Goal: Transaction & Acquisition: Purchase product/service

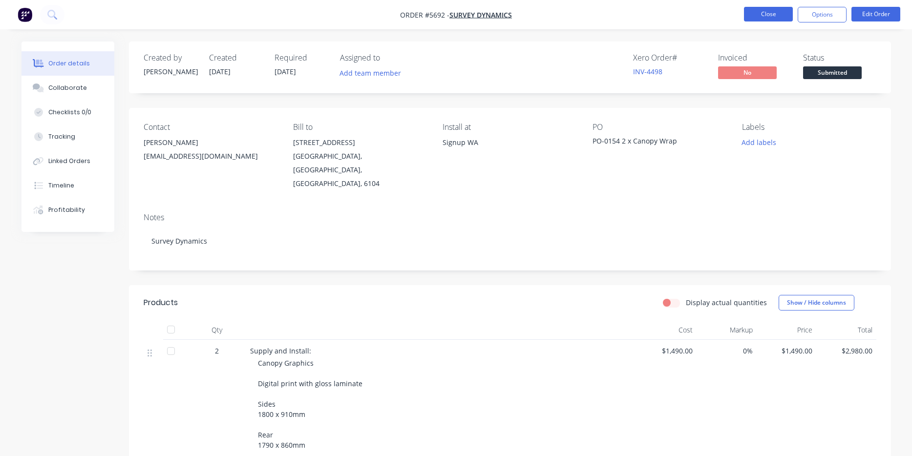
click at [767, 17] on button "Close" at bounding box center [768, 14] width 49 height 15
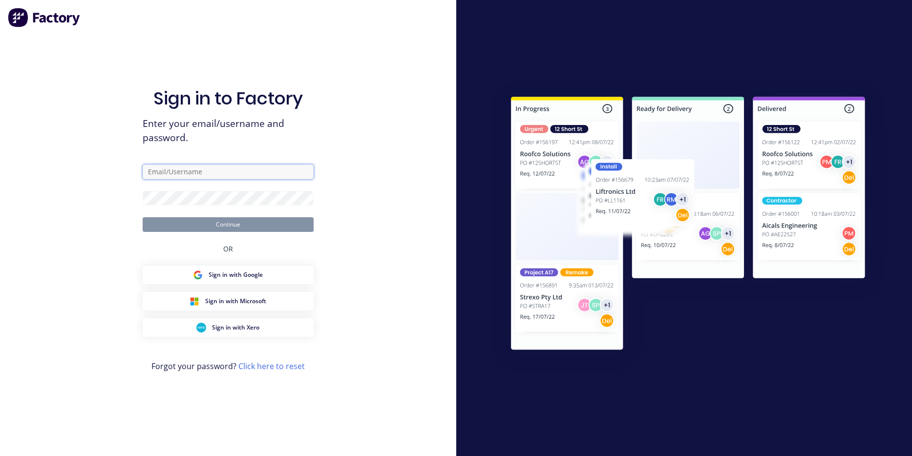
type input "[PERSON_NAME][EMAIL_ADDRESS][DOMAIN_NAME]"
click at [228, 224] on button "Continue" at bounding box center [228, 224] width 171 height 15
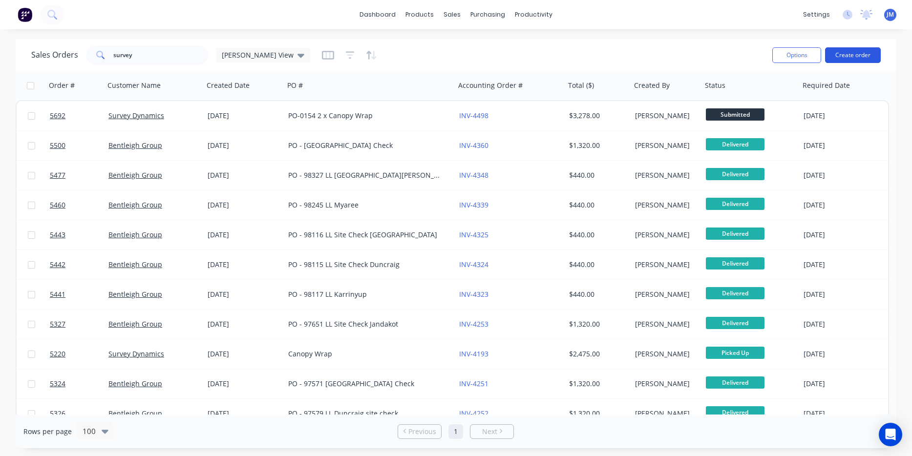
click at [852, 48] on button "Create order" at bounding box center [853, 55] width 56 height 16
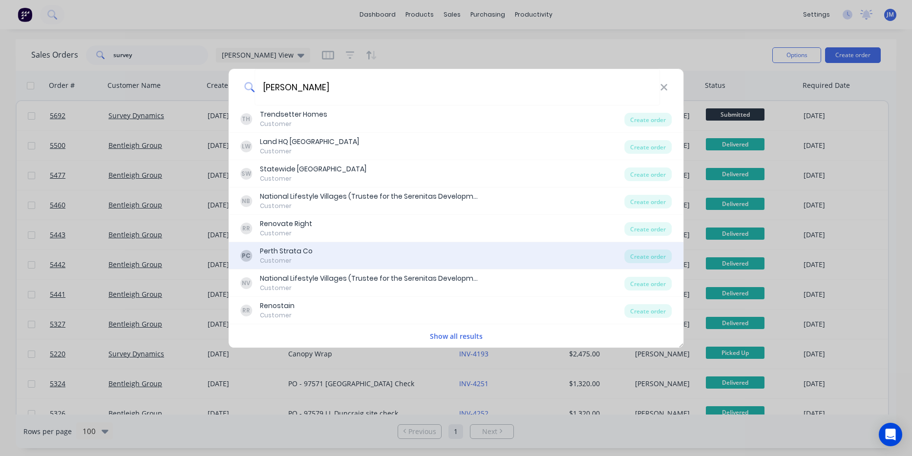
type input "Renew"
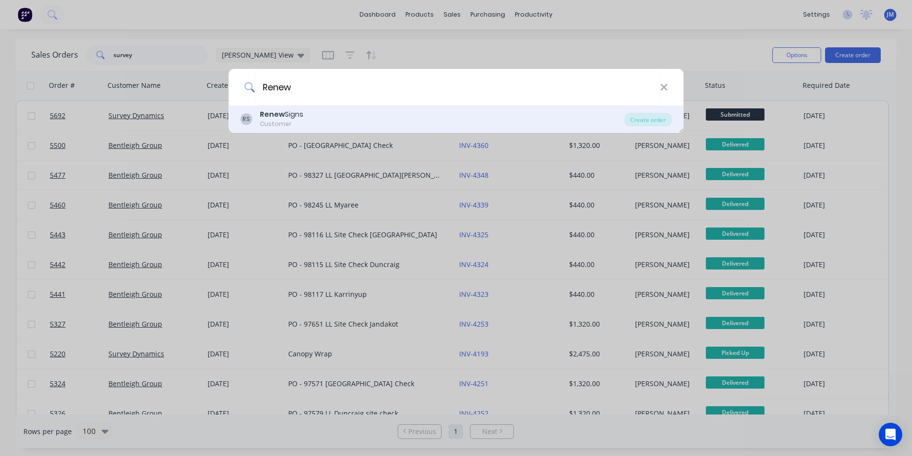
click at [292, 114] on div "Renew Signs" at bounding box center [281, 114] width 43 height 10
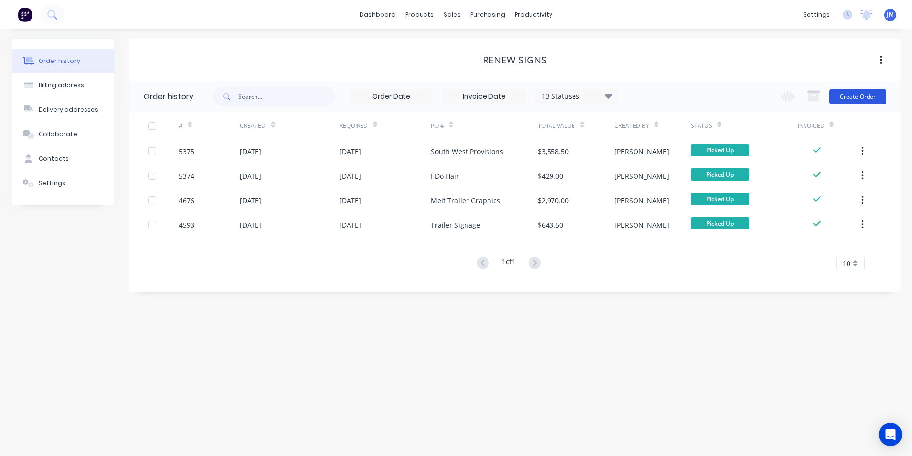
click at [855, 94] on button "Create Order" at bounding box center [857, 97] width 57 height 16
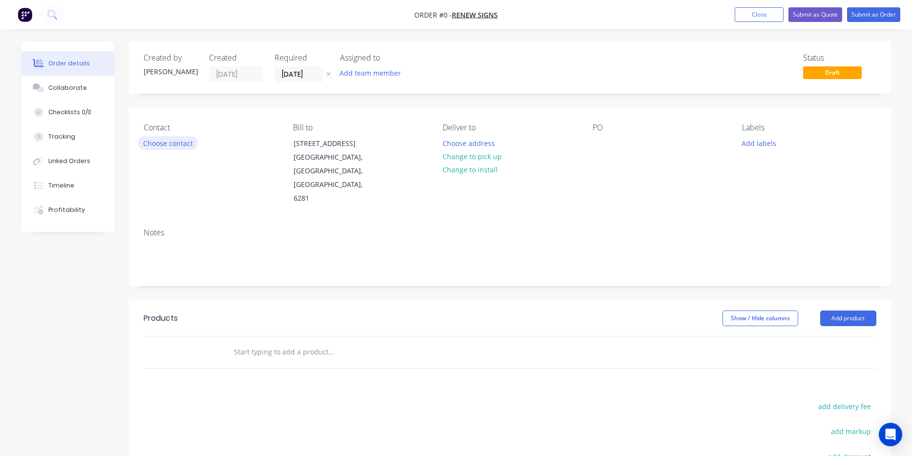
click at [174, 147] on button "Choose contact" at bounding box center [168, 142] width 60 height 13
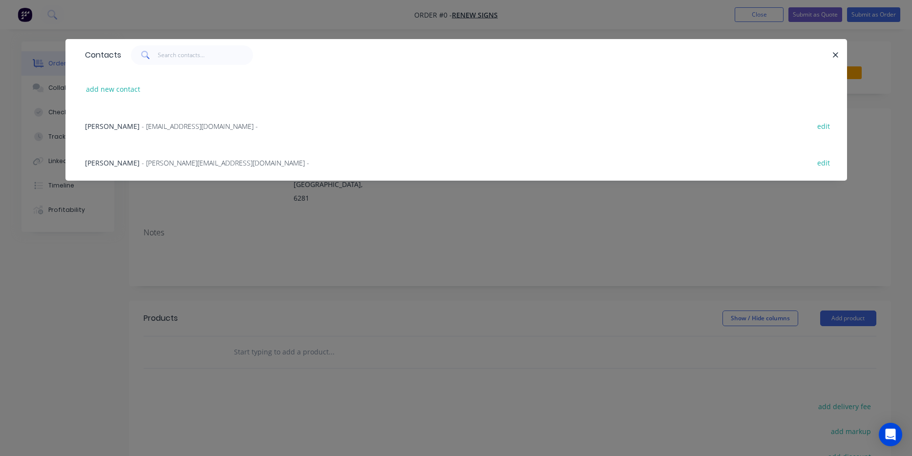
click at [161, 133] on div "Llew Jackson - llewjackson@icloud.com - edit" at bounding box center [456, 125] width 752 height 37
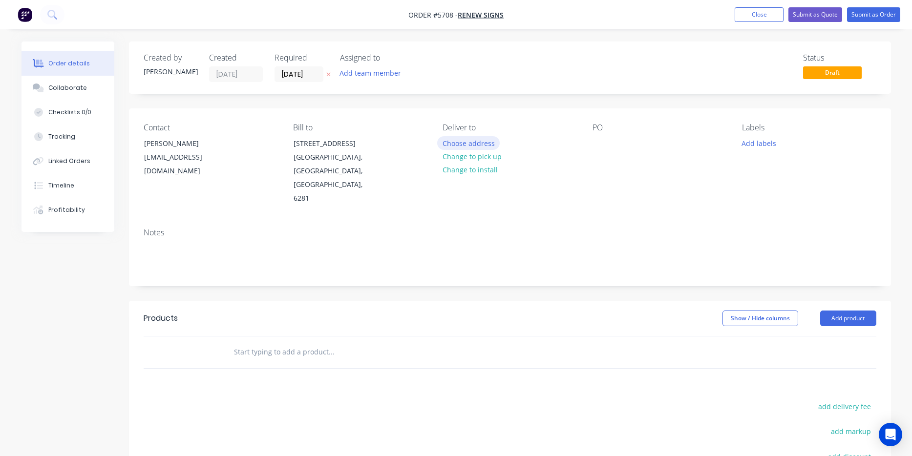
click at [476, 146] on button "Choose address" at bounding box center [468, 142] width 63 height 13
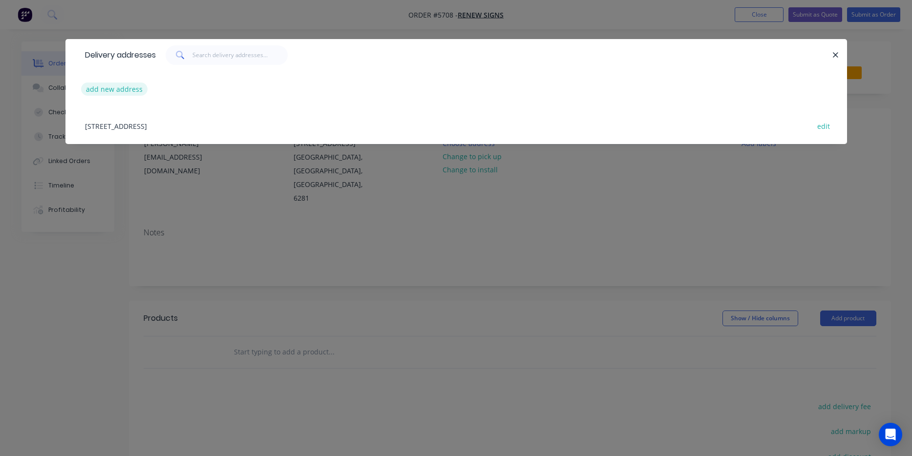
click at [119, 87] on button "add new address" at bounding box center [114, 89] width 67 height 13
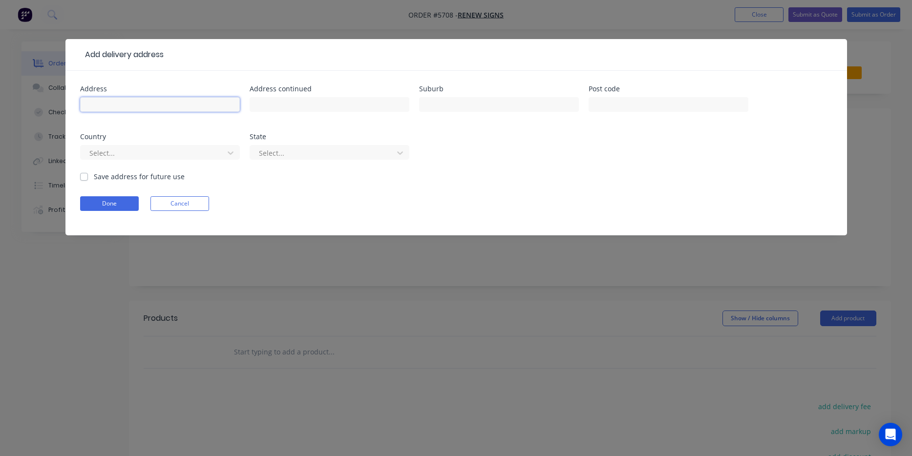
click at [121, 100] on input "text" at bounding box center [160, 104] width 160 height 15
type input "Take on down south job"
click at [94, 205] on button "Done" at bounding box center [109, 203] width 59 height 15
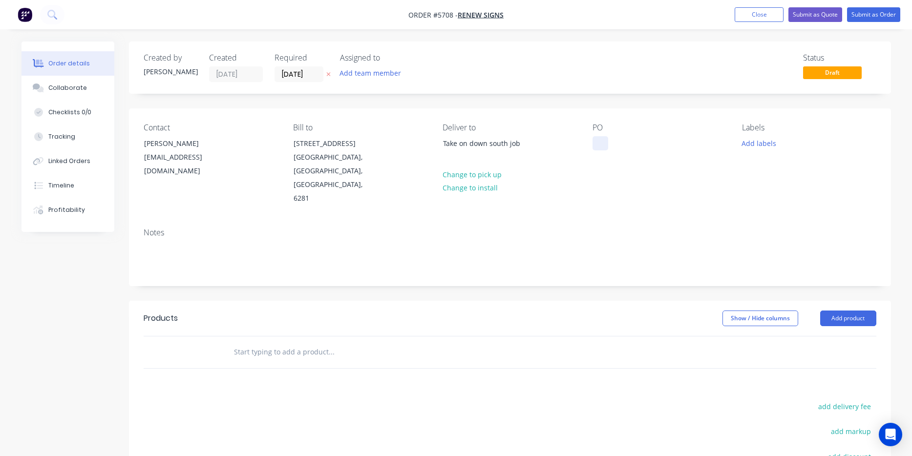
click at [597, 141] on div at bounding box center [600, 143] width 16 height 14
paste div
click at [265, 342] on input "text" at bounding box center [330, 352] width 195 height 20
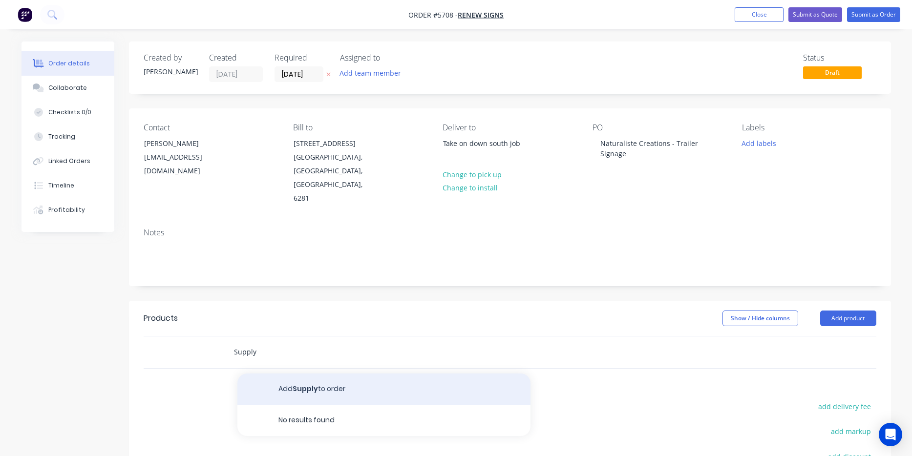
type input "Supply"
click at [291, 374] on button "Add Supply to order" at bounding box center [383, 389] width 293 height 31
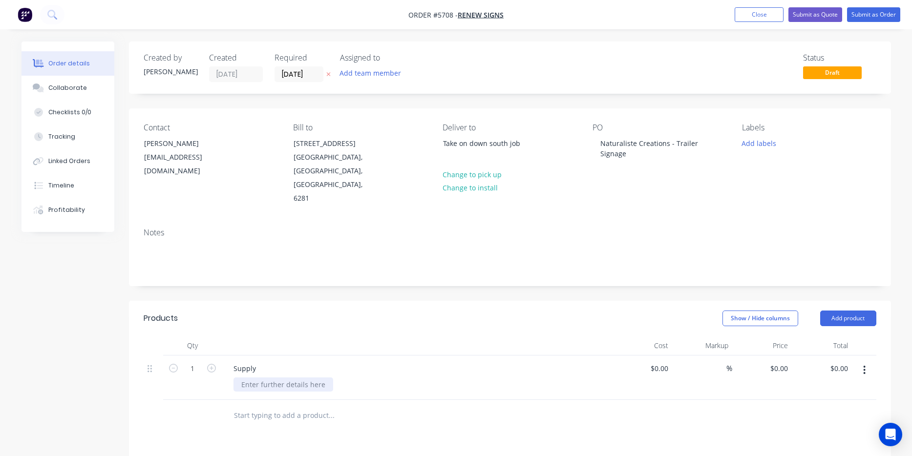
click at [255, 377] on div at bounding box center [283, 384] width 100 height 14
paste div
click at [211, 364] on icon "button" at bounding box center [211, 368] width 9 height 9
type input "2"
click at [864, 365] on icon "button" at bounding box center [864, 370] width 2 height 11
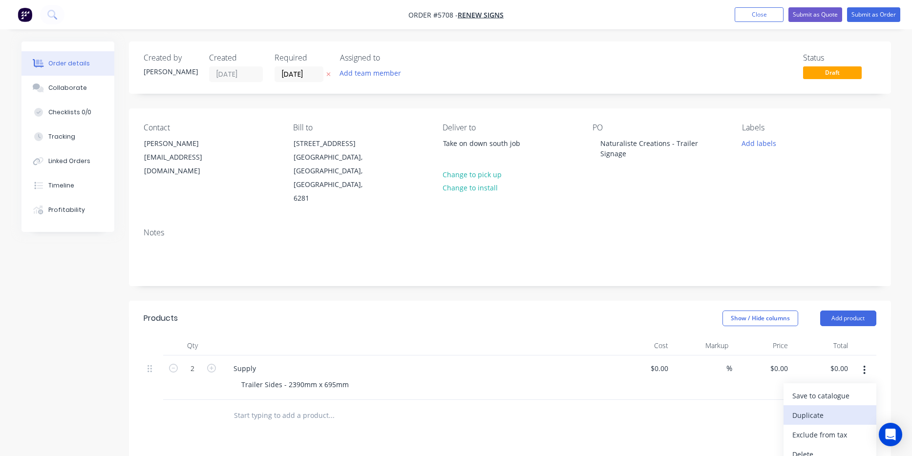
click at [826, 408] on div "Duplicate" at bounding box center [829, 415] width 75 height 14
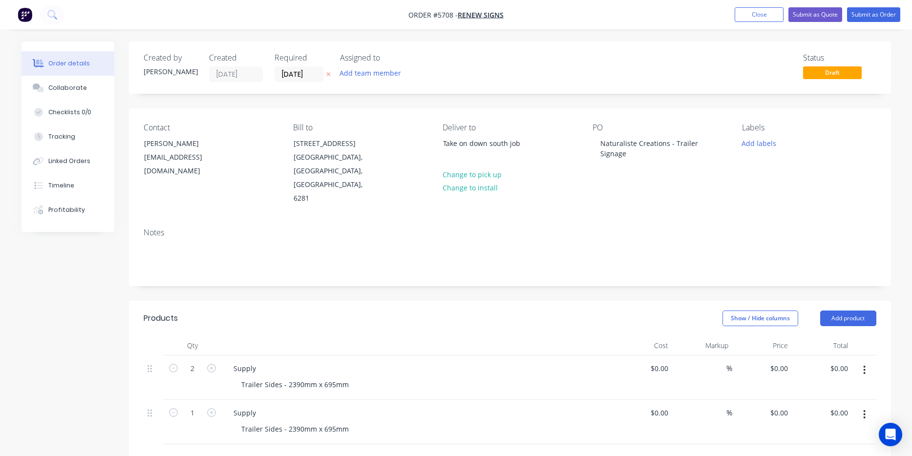
click at [660, 400] on div "$0.00 $0.00" at bounding box center [642, 422] width 60 height 44
click at [344, 377] on div "Trailer Sides - 2390mm x 695mm" at bounding box center [294, 384] width 123 height 14
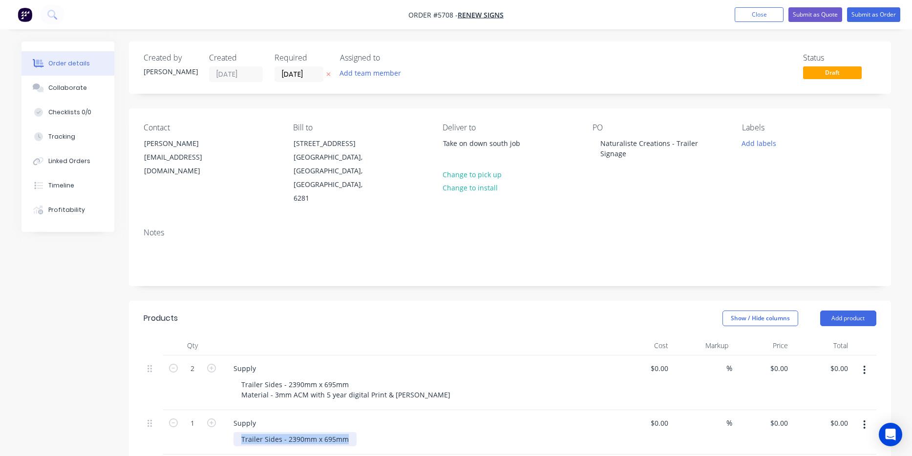
drag, startPoint x: 348, startPoint y: 413, endPoint x: 218, endPoint y: 411, distance: 129.9
click at [218, 411] on div "1 Supply Trailer Sides - 2390mm x 695mm $0.00 $0.00 % $0.00 $0.00 $0.00 $0.00" at bounding box center [510, 432] width 732 height 44
paste div
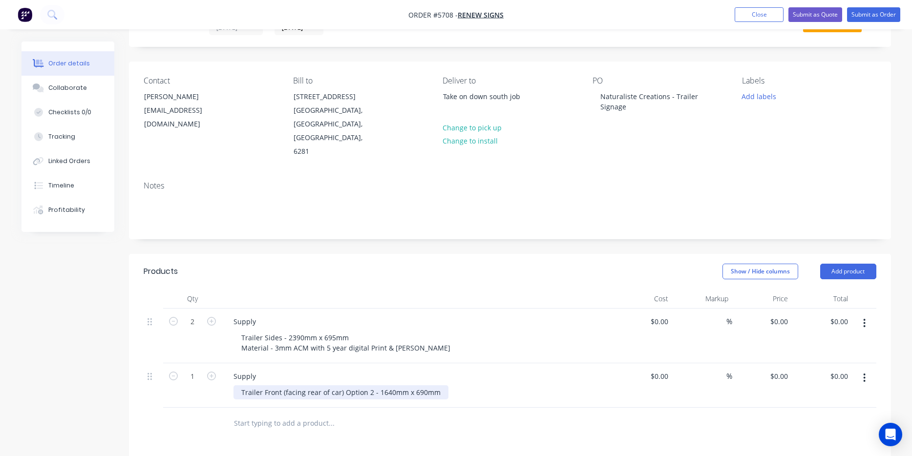
scroll to position [47, 0]
click at [865, 372] on icon "button" at bounding box center [864, 377] width 2 height 11
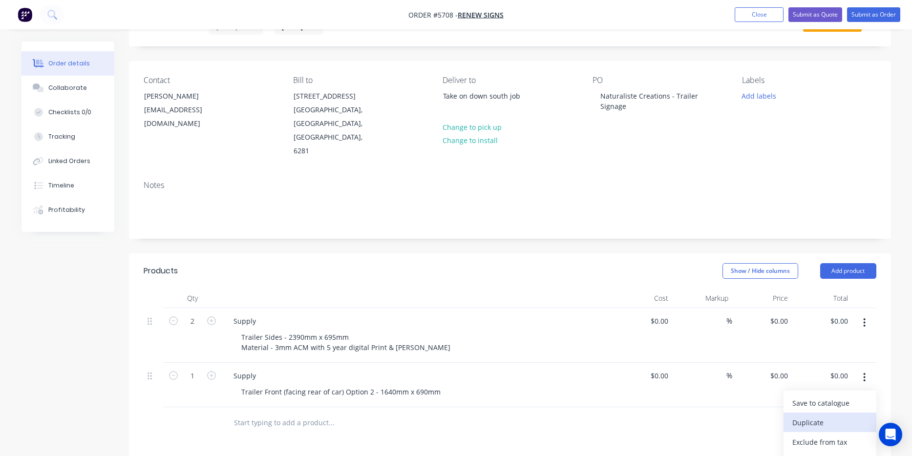
click at [830, 416] on div "Duplicate" at bounding box center [829, 423] width 75 height 14
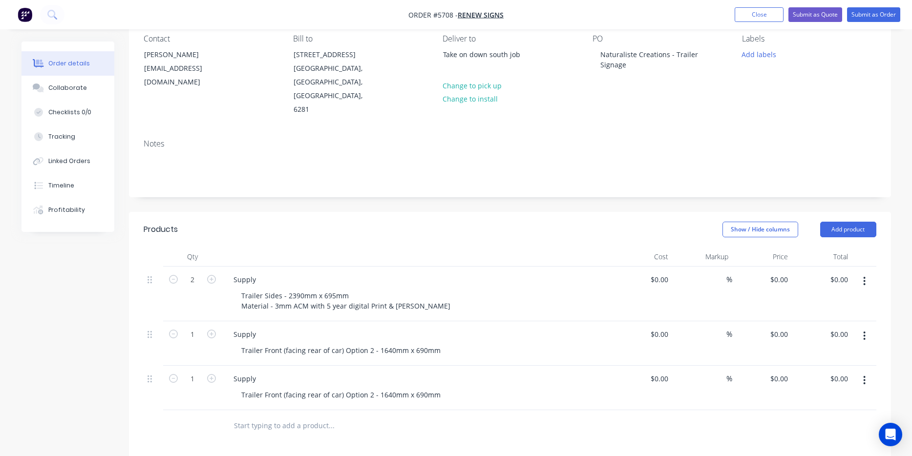
scroll to position [93, 0]
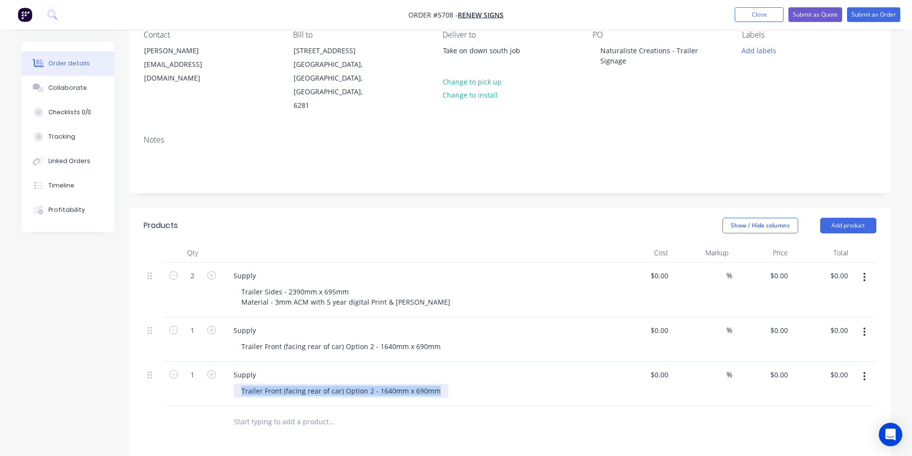
drag, startPoint x: 439, startPoint y: 364, endPoint x: 215, endPoint y: 363, distance: 223.6
click at [215, 363] on div "1 Supply Trailer Front (facing rear of car) Option 2 - 1640mm x 690mm $0.00 $0.…" at bounding box center [510, 384] width 732 height 44
paste div
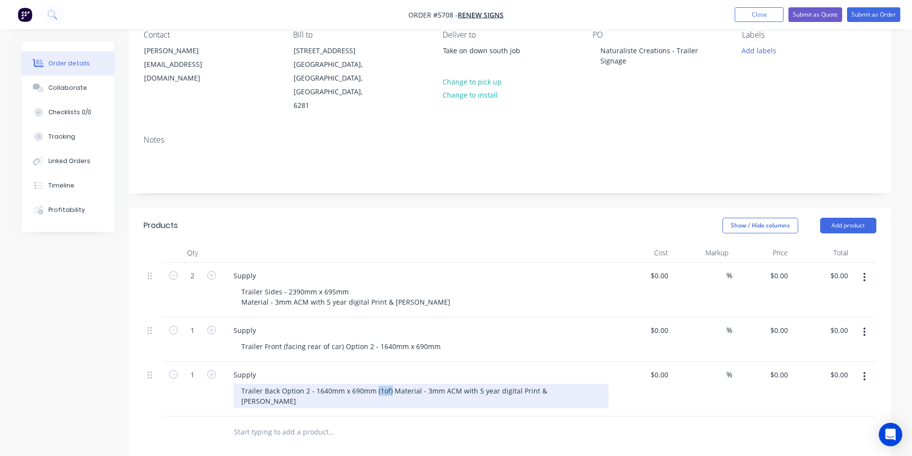
drag, startPoint x: 389, startPoint y: 365, endPoint x: 376, endPoint y: 364, distance: 13.7
click at [376, 384] on div "Trailer Back Option 2 - 1640mm x 690mm (1of) Material - 3mm ACM with 5 year dig…" at bounding box center [420, 396] width 375 height 24
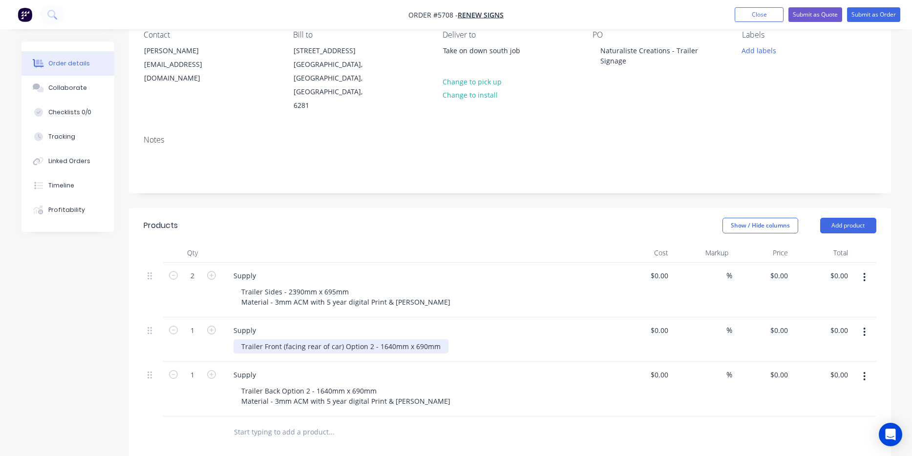
click at [377, 339] on div "Trailer Front (facing rear of car) Option 2 - 1640mm x 690mm" at bounding box center [340, 346] width 215 height 14
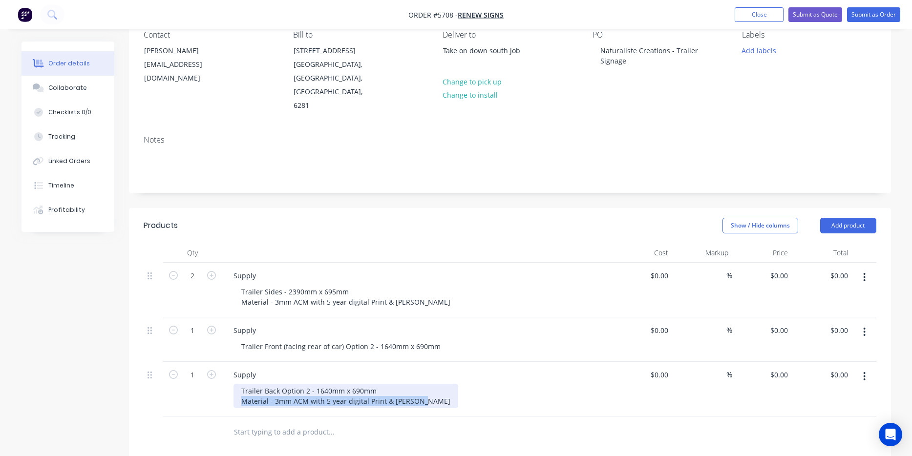
drag, startPoint x: 420, startPoint y: 374, endPoint x: 209, endPoint y: 371, distance: 211.5
click at [209, 371] on div "1 Supply Trailer Back Option 2 - 1640mm x 690mm Material - 3mm ACM with 5 year …" at bounding box center [510, 389] width 732 height 55
copy div "Material - 3mm ACM with 5 year digital Print & Matt Lam"
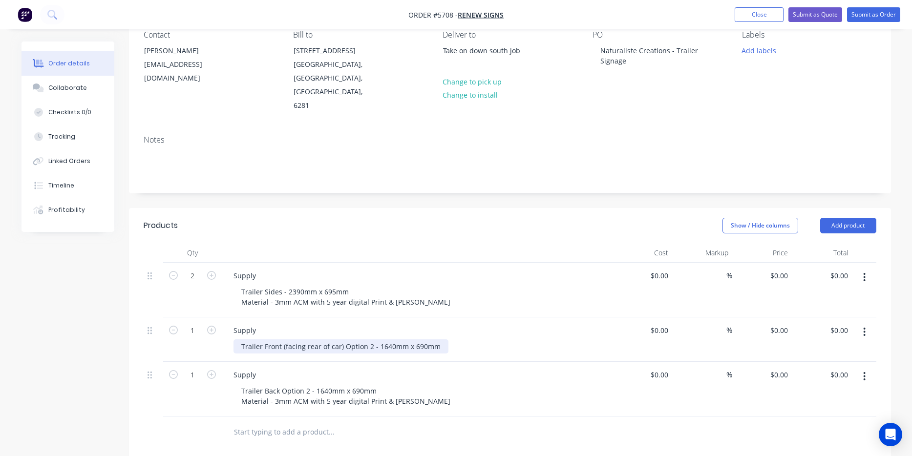
click at [434, 339] on div "Trailer Front (facing rear of car) Option 2 - 1640mm x 690mm" at bounding box center [340, 346] width 215 height 14
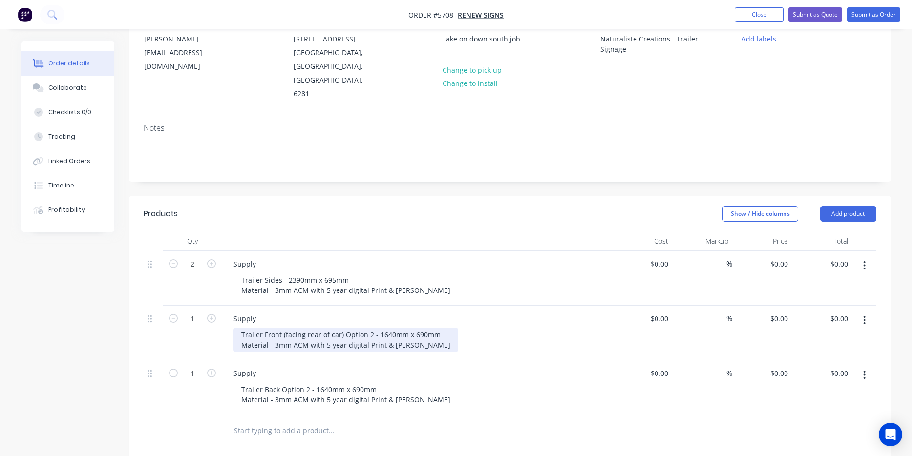
scroll to position [107, 0]
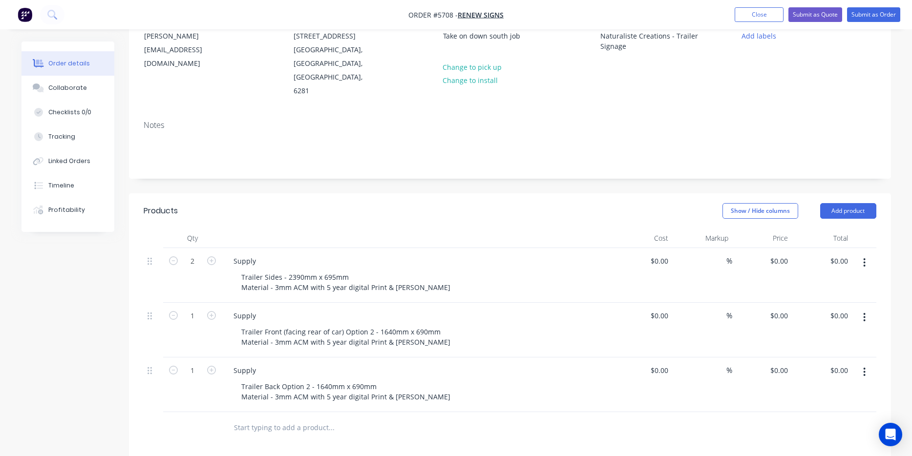
click at [286, 418] on input "text" at bounding box center [330, 428] width 195 height 20
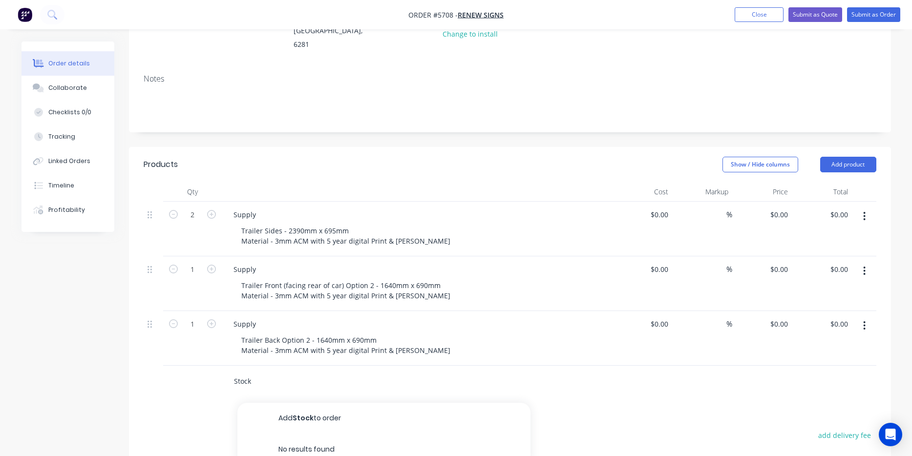
scroll to position [156, 0]
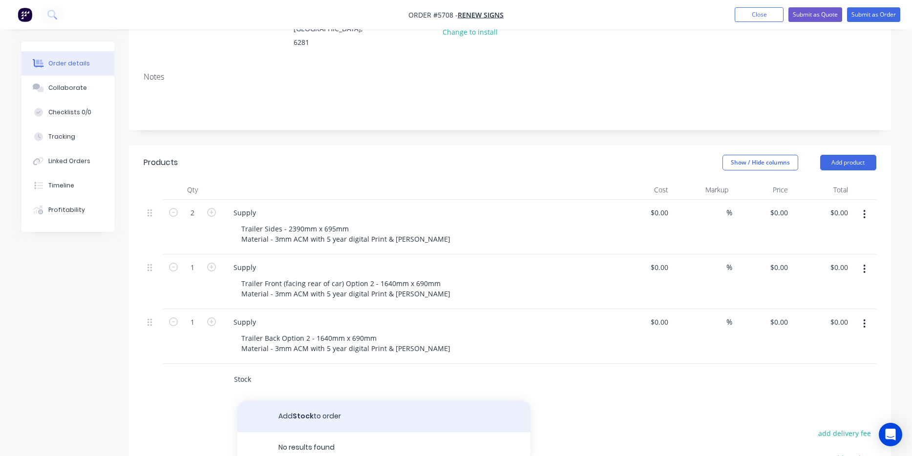
type input "Stock"
click at [308, 401] on button "Add Stock to order" at bounding box center [383, 416] width 293 height 31
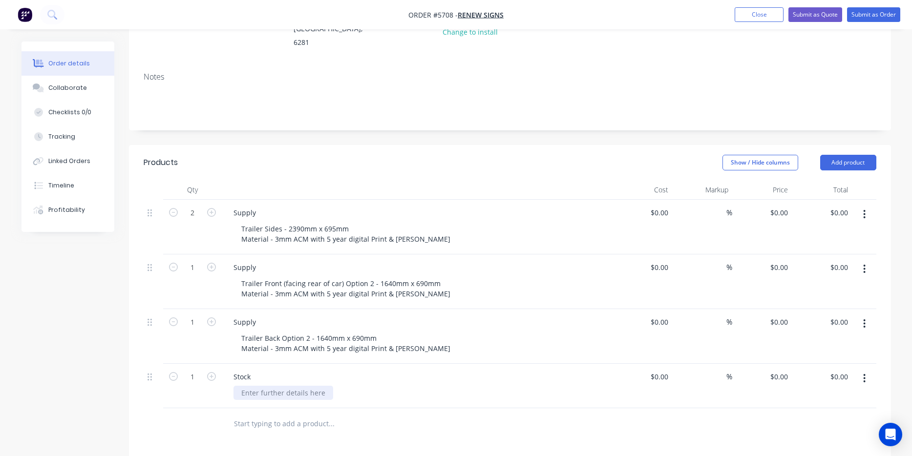
click at [264, 386] on div at bounding box center [283, 393] width 100 height 14
drag, startPoint x: 310, startPoint y: 365, endPoint x: 277, endPoint y: 359, distance: 33.2
click at [277, 386] on div "Printed on Revolution" at bounding box center [276, 393] width 86 height 14
click at [288, 386] on div "Printed on REVolution 4000 series films matching matte laminate" at bounding box center [347, 393] width 228 height 14
click at [364, 386] on div "Printed on Revolution 4000 series films matching matte laminate" at bounding box center [347, 393] width 228 height 14
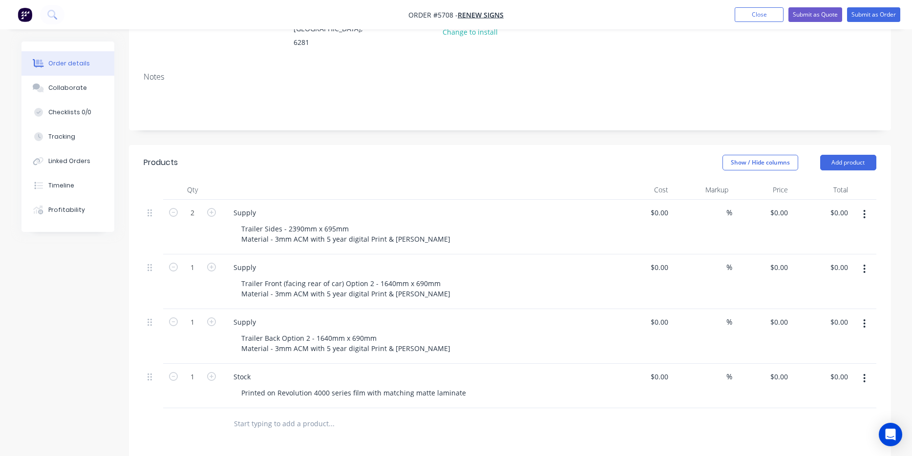
click at [443, 417] on div "Products Show / Hide columns Add product Qty Cost Markup Price Total 2 Supply T…" at bounding box center [510, 409] width 762 height 529
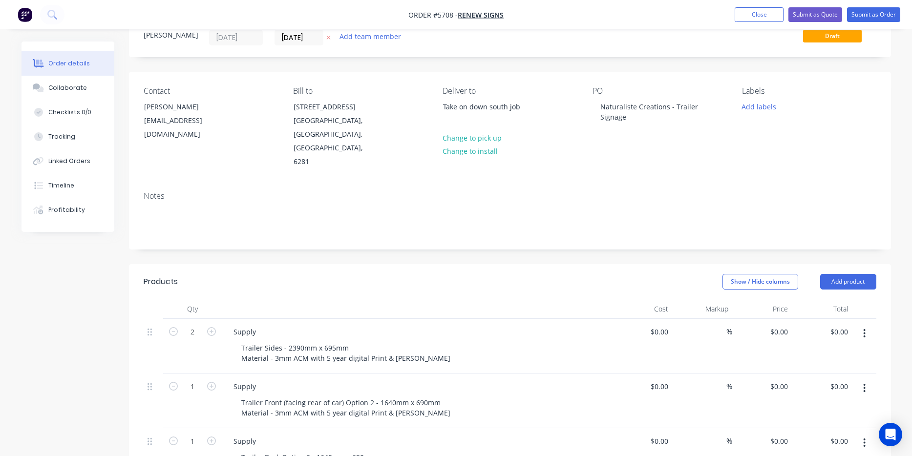
scroll to position [37, 0]
click at [656, 319] on div "$0.00" at bounding box center [642, 346] width 60 height 55
type input "$184.00"
type input "$368.00"
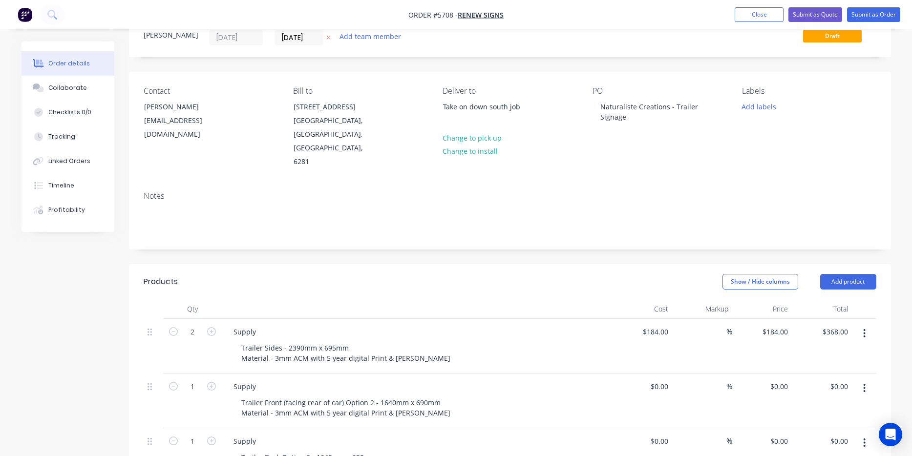
click at [618, 339] on div "$184.00 $184.00" at bounding box center [642, 346] width 60 height 55
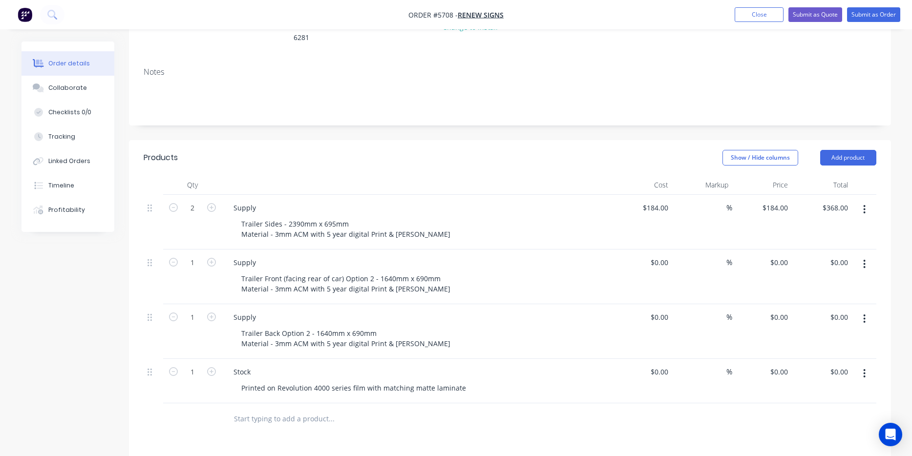
scroll to position [175, 0]
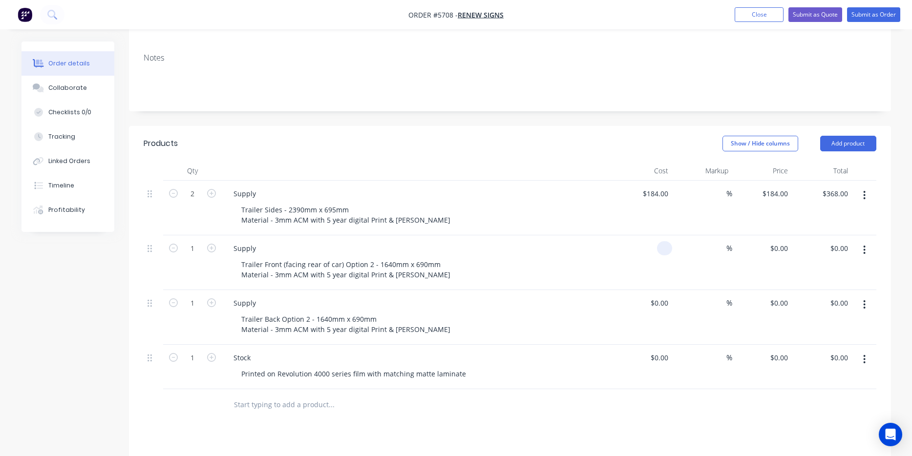
click at [660, 241] on div at bounding box center [664, 248] width 15 height 14
click at [660, 241] on div "0 0" at bounding box center [664, 248] width 15 height 14
type input "$130.00"
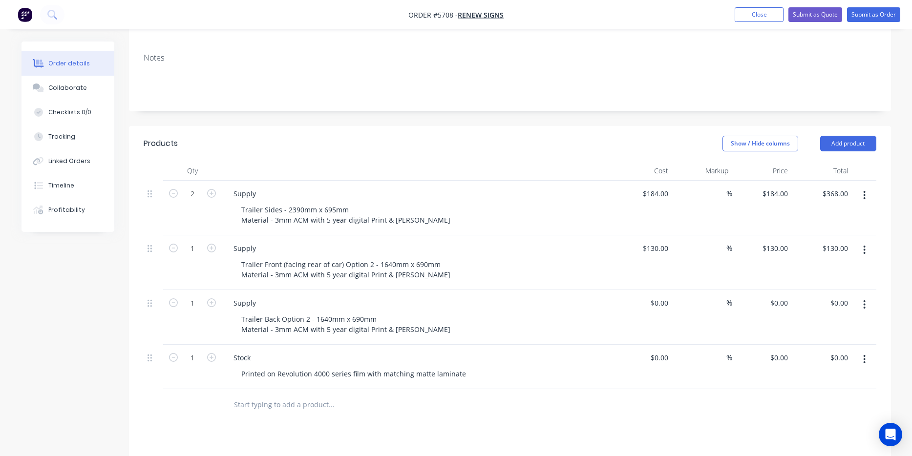
click at [574, 290] on div "Supply Trailer Back Option 2 - 1640mm x 690mm Material - 3mm ACM with 5 year di…" at bounding box center [417, 317] width 391 height 55
click at [660, 296] on div "$0.00" at bounding box center [659, 303] width 26 height 14
type input "$130.00"
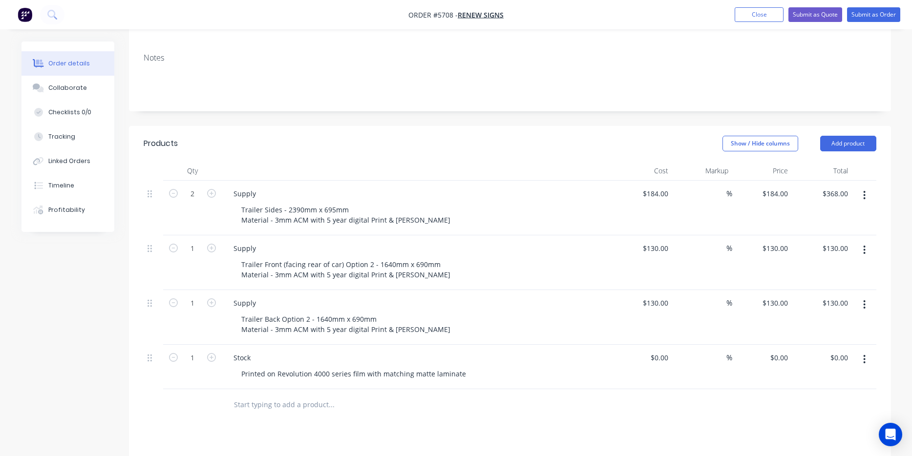
click at [568, 345] on div "Stock Printed on Revolution 4000 series film with matching matte laminate" at bounding box center [417, 367] width 391 height 44
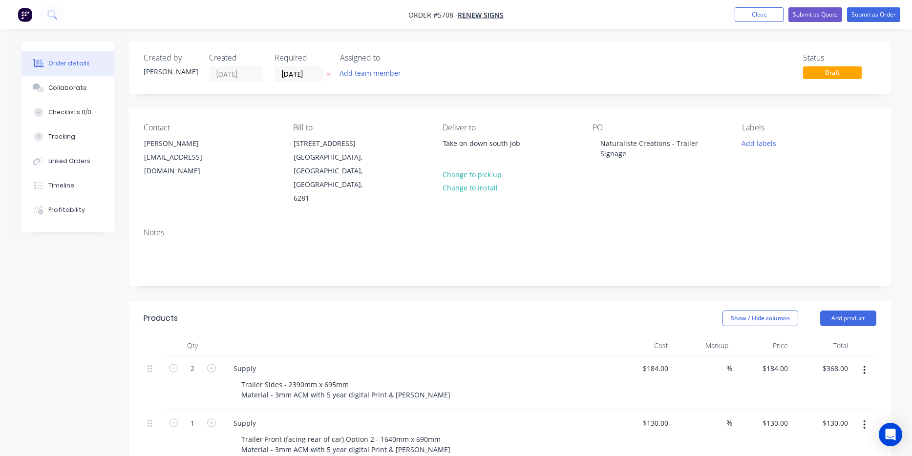
scroll to position [10, 0]
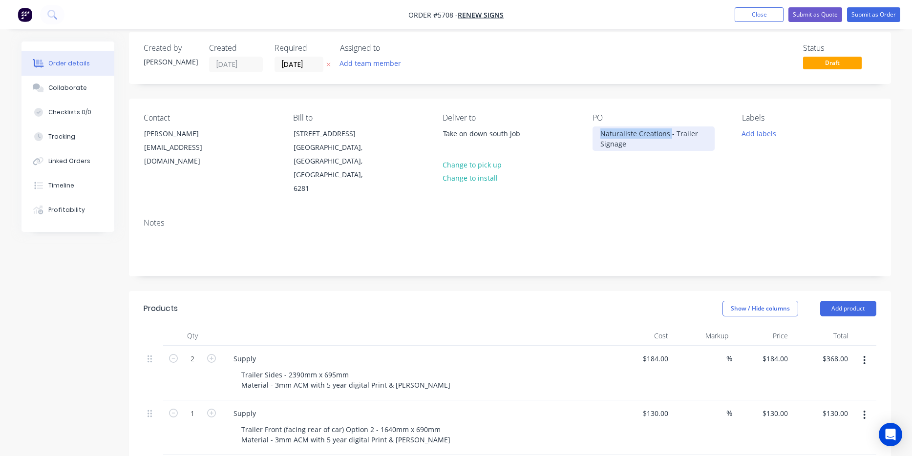
drag, startPoint x: 668, startPoint y: 135, endPoint x: 591, endPoint y: 132, distance: 76.7
click at [591, 132] on div "Contact Llew Jackson llewjackson@icloud.com Bill to 4 Clairault Court Dunsborou…" at bounding box center [510, 155] width 762 height 112
copy div "Naturaliste Creations"
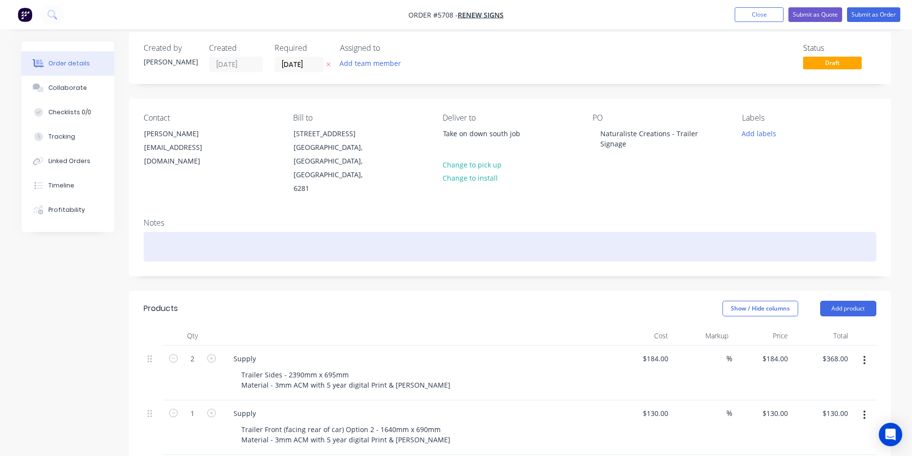
click at [234, 232] on div at bounding box center [510, 247] width 732 height 30
paste div
click at [147, 232] on div "Naturaliste Creations" at bounding box center [510, 247] width 732 height 30
drag, startPoint x: 275, startPoint y: 221, endPoint x: 113, endPoint y: 209, distance: 162.5
click at [113, 209] on div "Order details Collaborate Checklists 0/0 Tracking Linked Orders Timeline Profit…" at bounding box center [456, 433] width 889 height 803
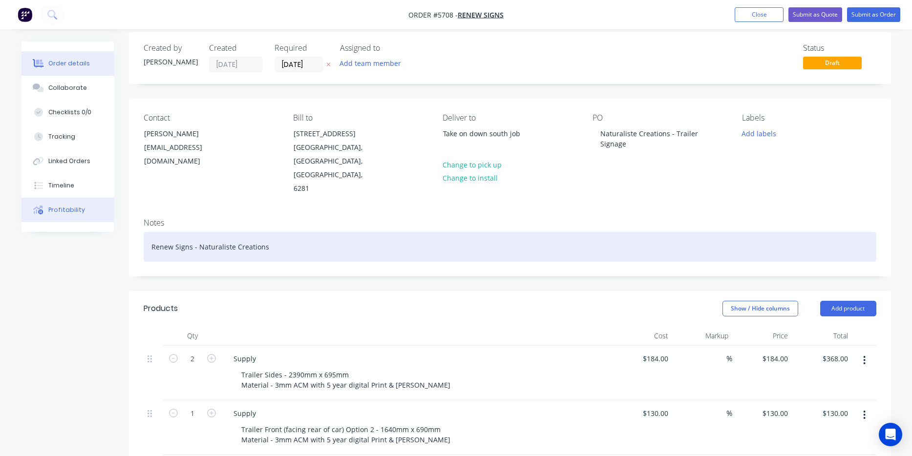
copy div "Renew Signs - Naturaliste Creations"
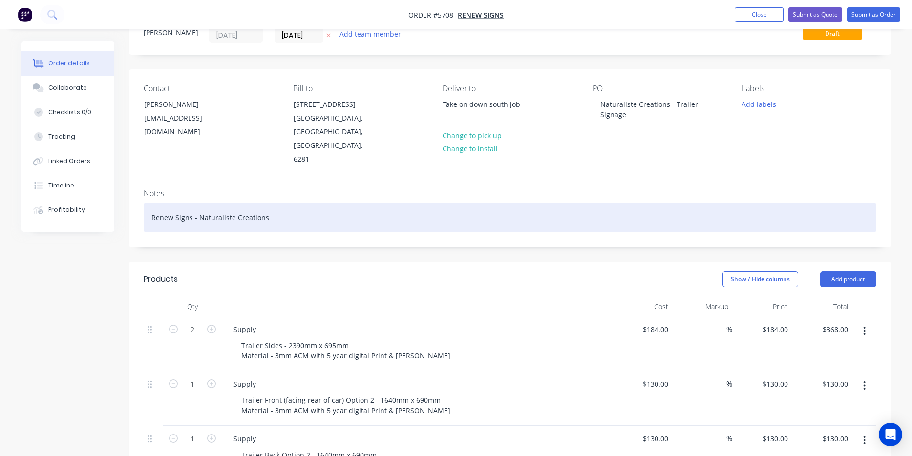
scroll to position [37, 0]
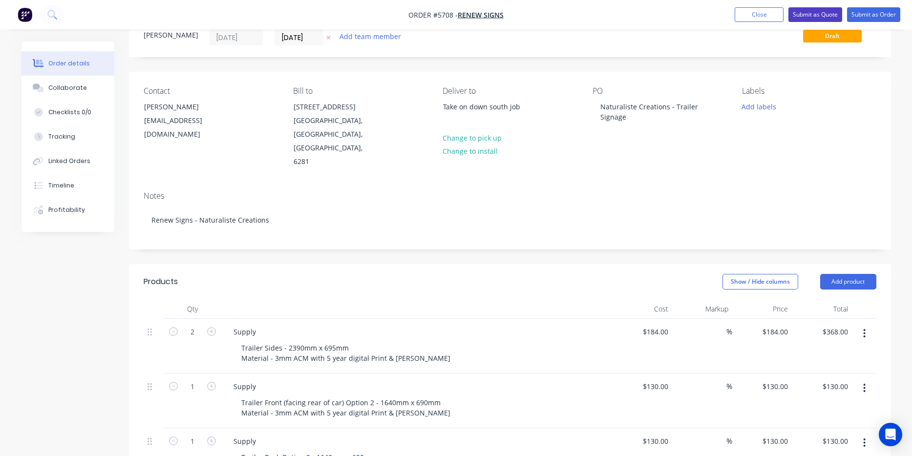
click at [819, 15] on button "Submit as Quote" at bounding box center [815, 14] width 54 height 15
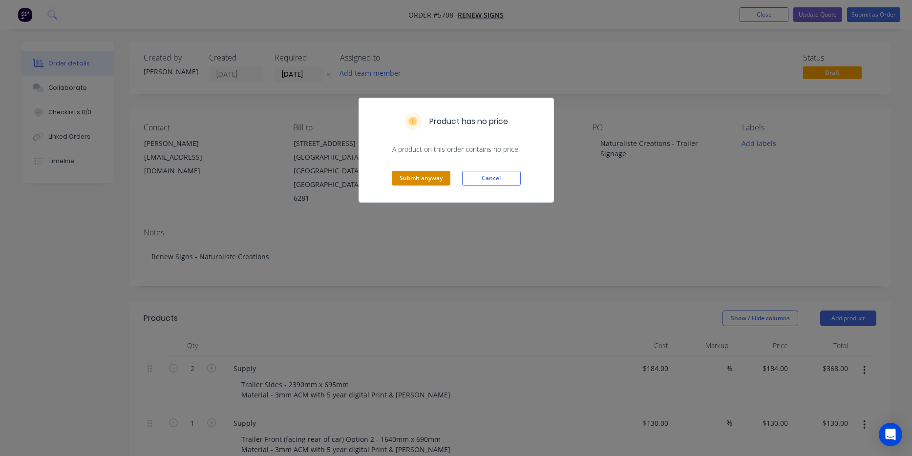
click at [435, 179] on button "Submit anyway" at bounding box center [421, 178] width 59 height 15
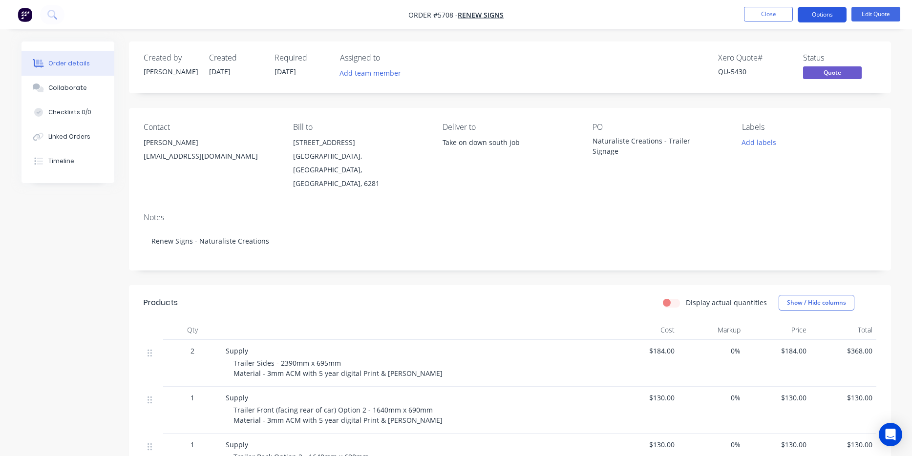
click at [823, 14] on button "Options" at bounding box center [821, 15] width 49 height 16
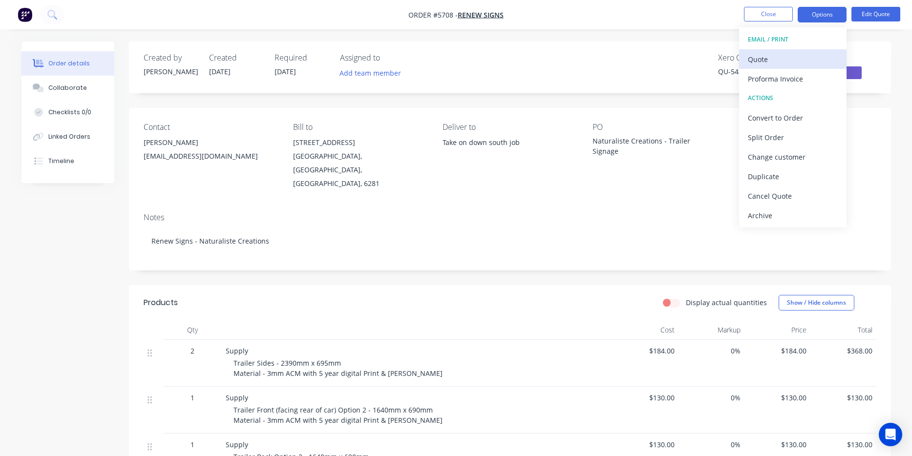
click at [795, 61] on div "Quote" at bounding box center [793, 59] width 90 height 14
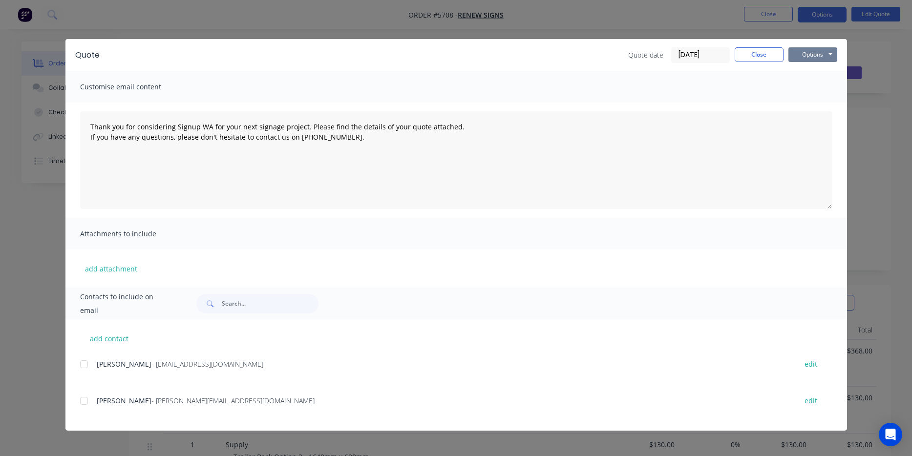
click at [816, 56] on button "Options" at bounding box center [812, 54] width 49 height 15
click at [813, 85] on button "Print" at bounding box center [819, 88] width 63 height 16
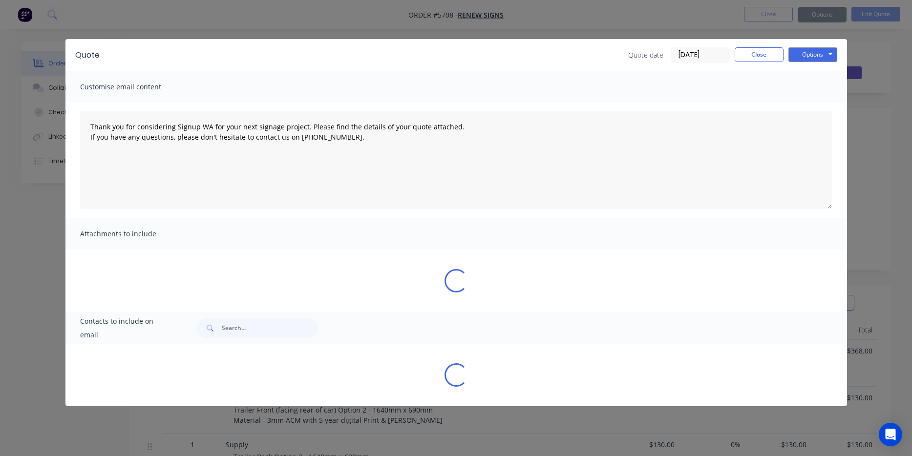
type textarea "Thank you for considering Signup WA for your next signage project. Please find …"
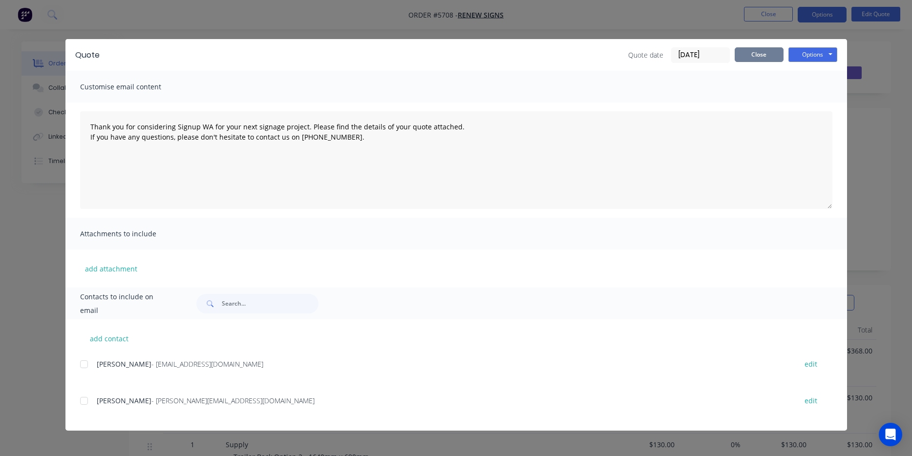
click at [753, 51] on button "Close" at bounding box center [758, 54] width 49 height 15
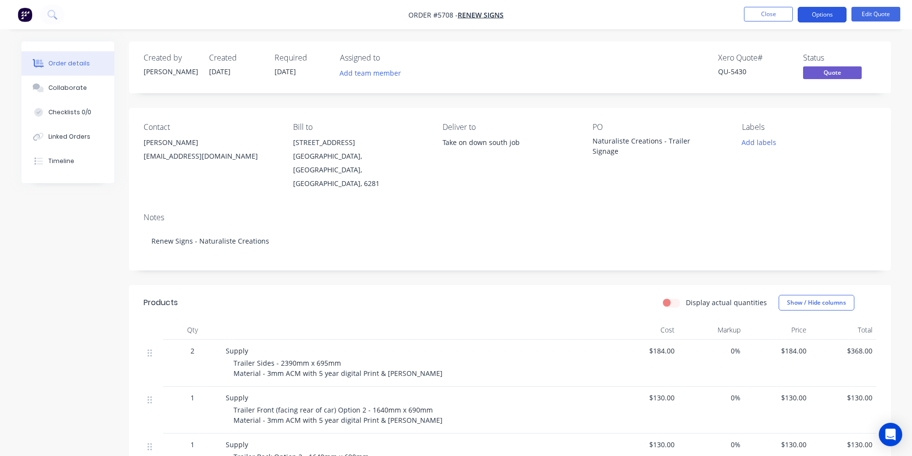
click at [817, 18] on button "Options" at bounding box center [821, 15] width 49 height 16
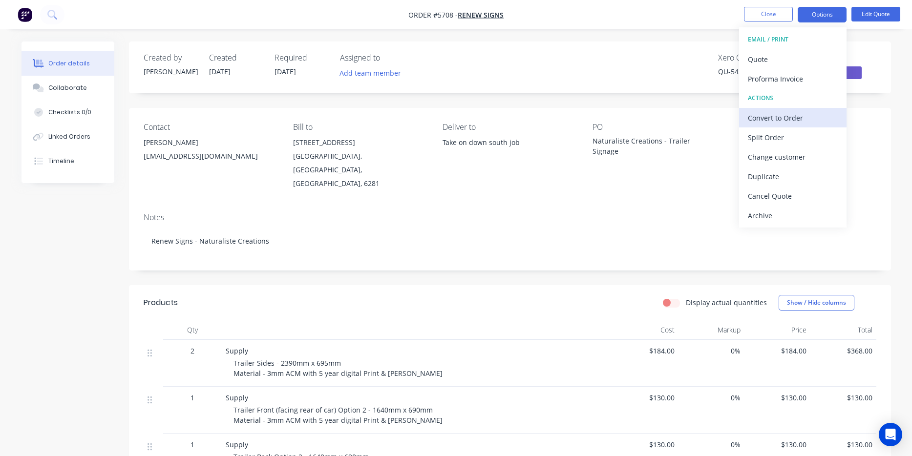
click at [802, 122] on div "Convert to Order" at bounding box center [793, 118] width 90 height 14
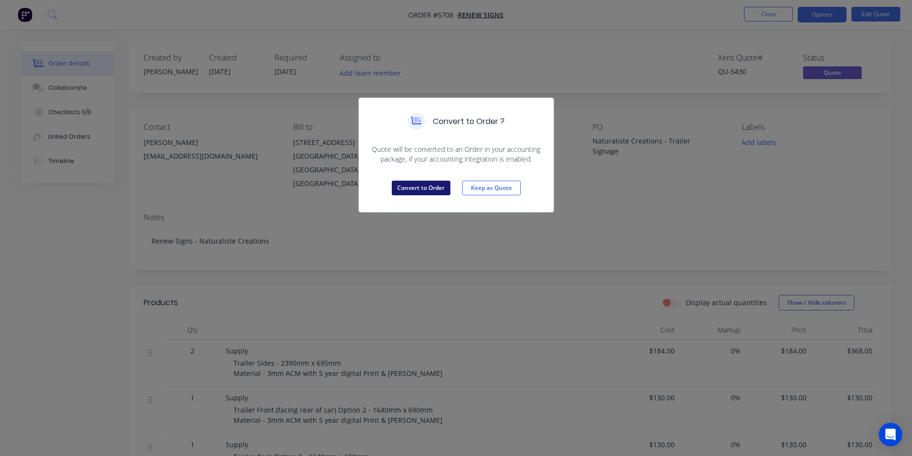
click at [426, 191] on button "Convert to Order" at bounding box center [421, 188] width 59 height 15
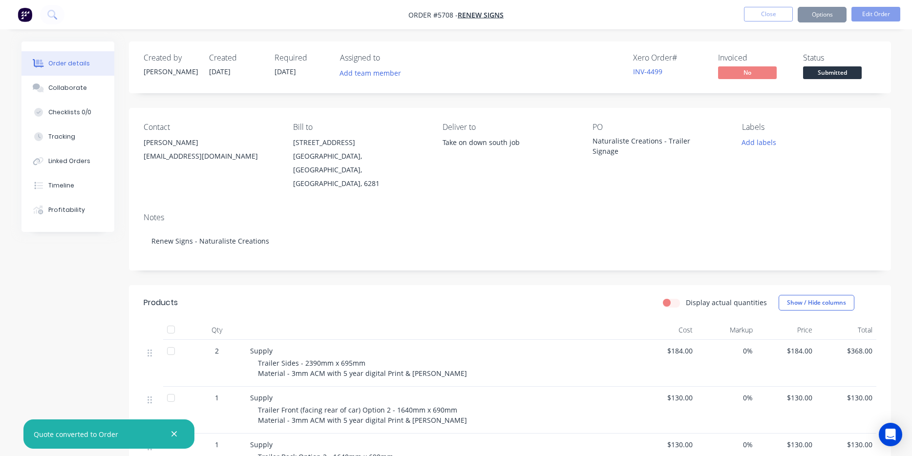
click at [831, 75] on span "Submitted" at bounding box center [832, 72] width 59 height 12
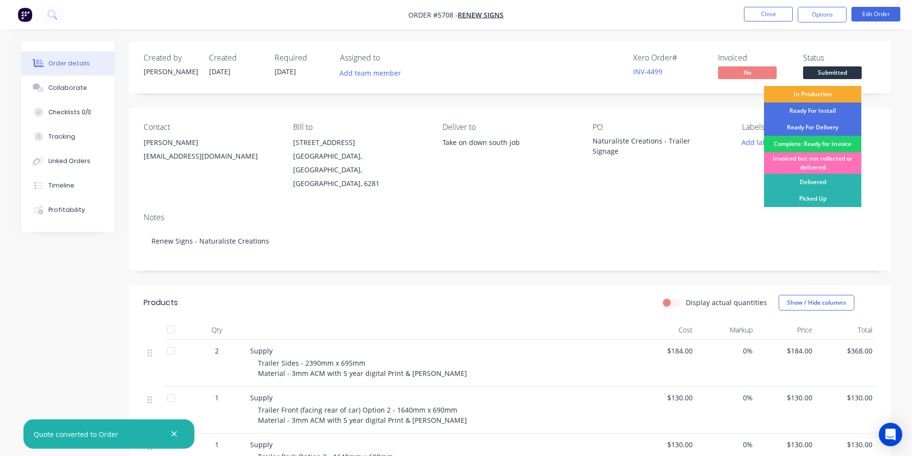
click at [824, 93] on div "In Production" at bounding box center [813, 94] width 98 height 17
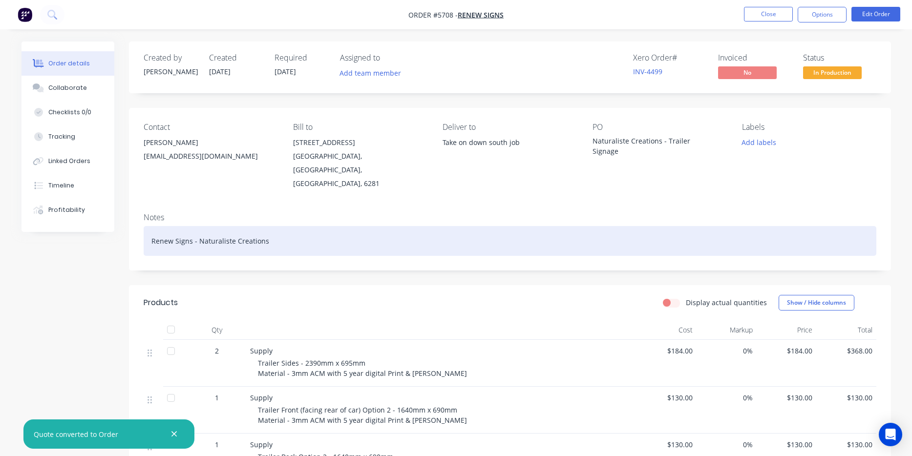
click at [651, 231] on div "Renew Signs - Naturaliste Creations" at bounding box center [510, 241] width 732 height 30
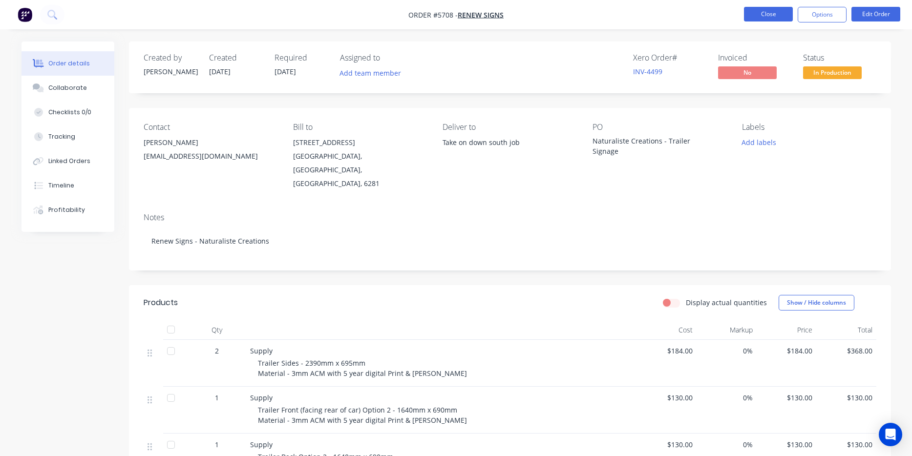
click at [763, 15] on button "Close" at bounding box center [768, 14] width 49 height 15
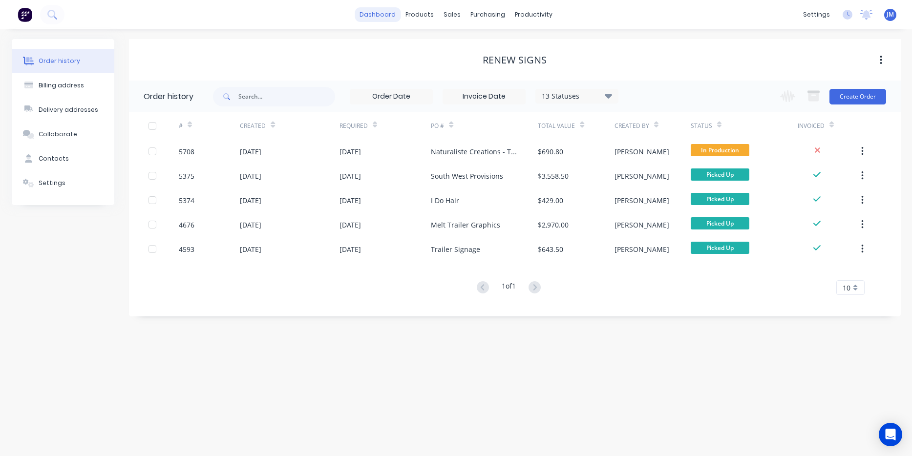
click at [377, 19] on link "dashboard" at bounding box center [378, 14] width 46 height 15
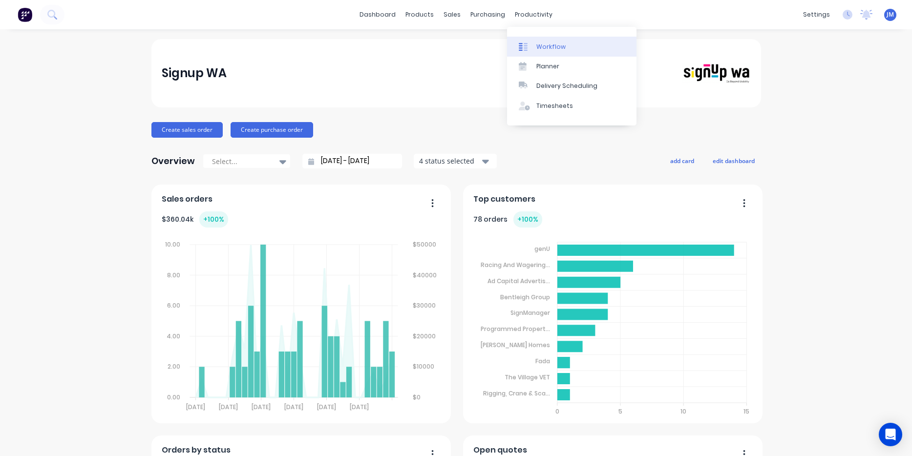
click at [554, 43] on div "Workflow" at bounding box center [550, 46] width 29 height 9
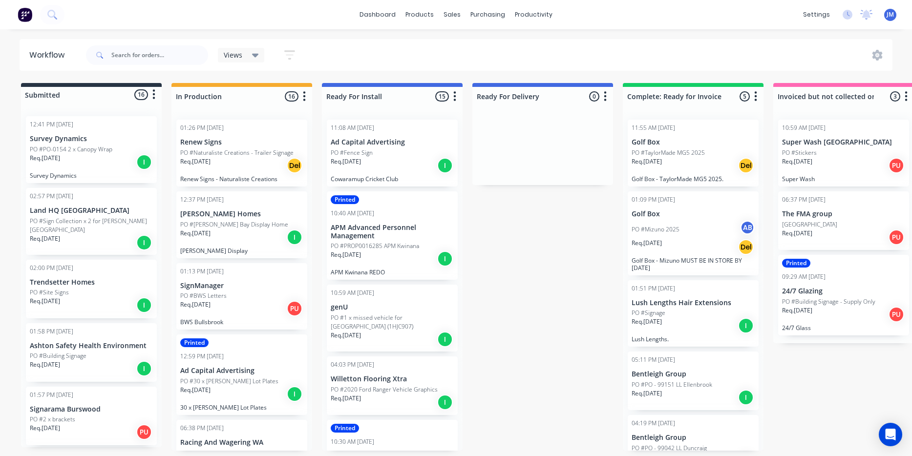
click at [817, 300] on p "PO #Building Signage - Supply Only" at bounding box center [828, 301] width 93 height 9
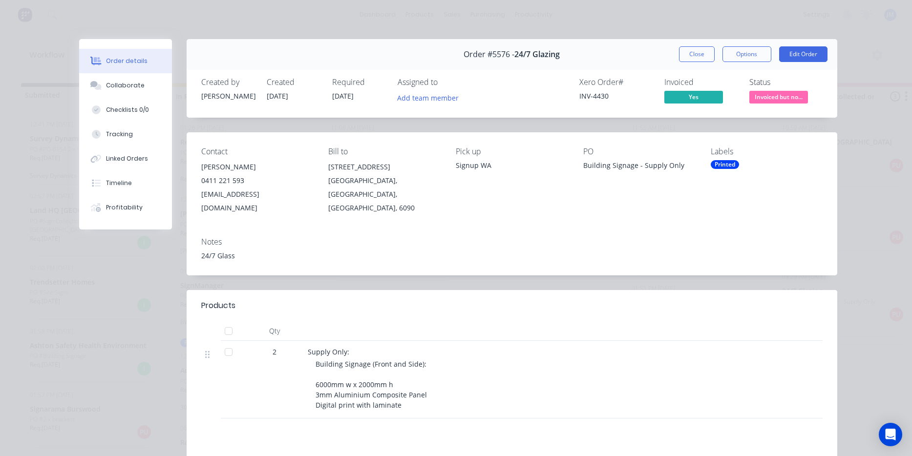
click at [694, 57] on button "Close" at bounding box center [697, 54] width 36 height 16
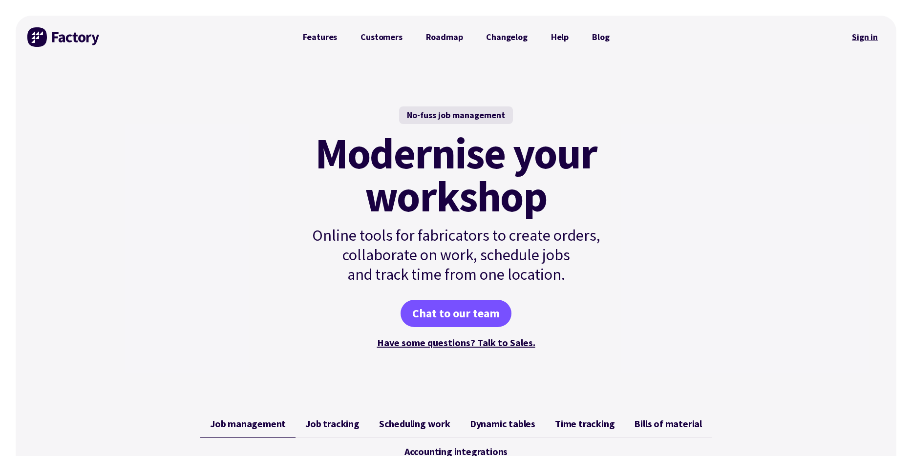
click at [864, 35] on link "Sign in" at bounding box center [865, 37] width 40 height 22
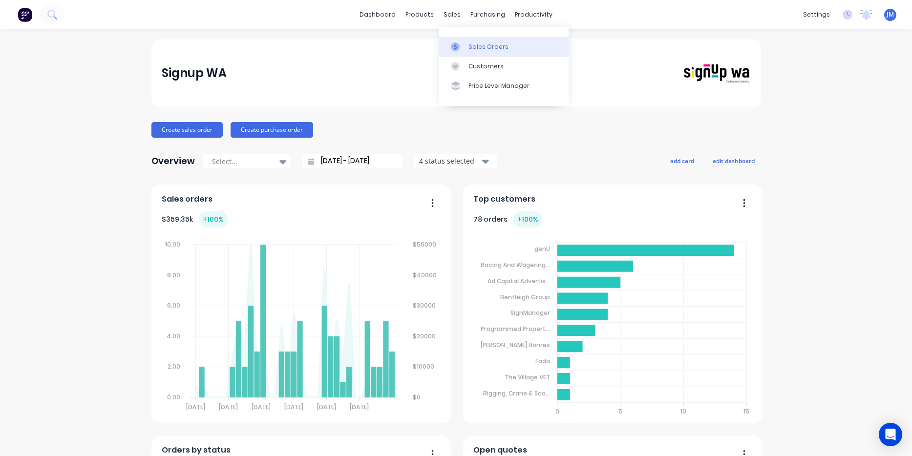
click at [465, 42] on link "Sales Orders" at bounding box center [503, 47] width 129 height 20
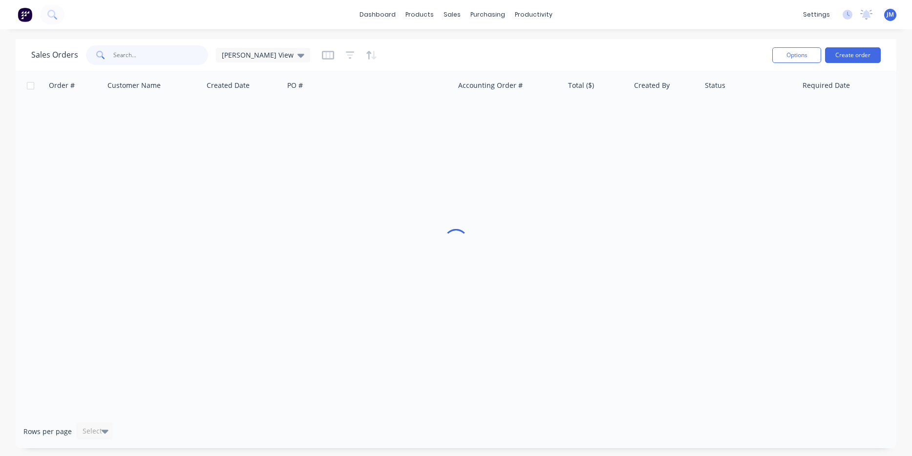
click at [170, 56] on input "text" at bounding box center [160, 55] width 95 height 20
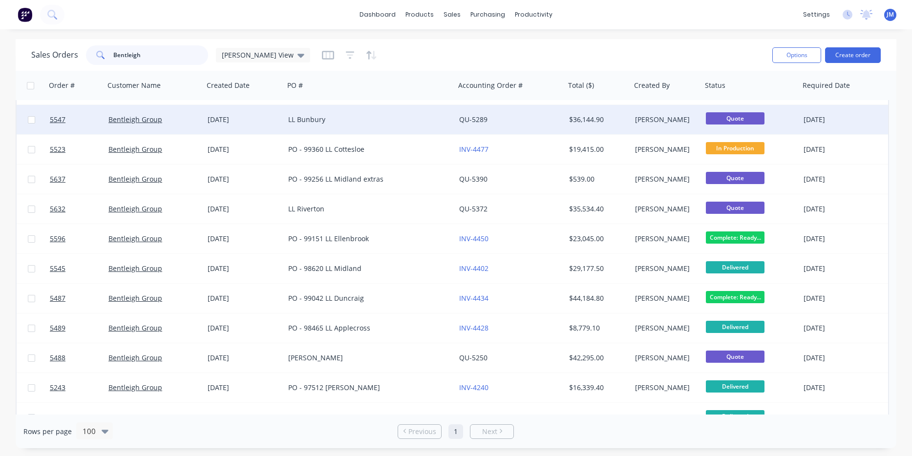
scroll to position [28, 0]
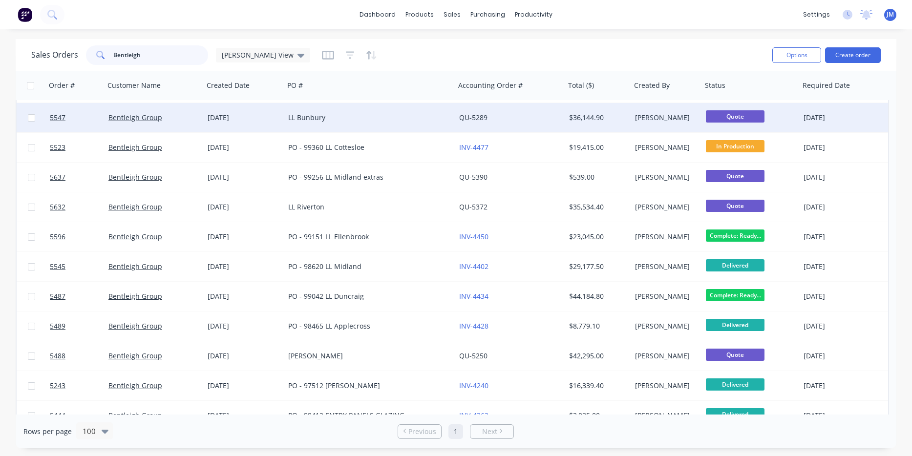
type input "Bentleigh"
click at [301, 122] on div "LL Bunbury" at bounding box center [365, 118] width 155 height 10
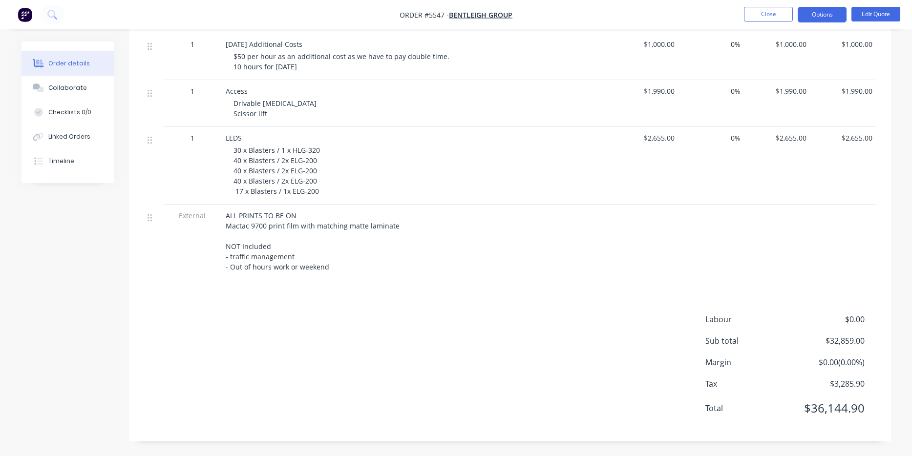
scroll to position [1548, 0]
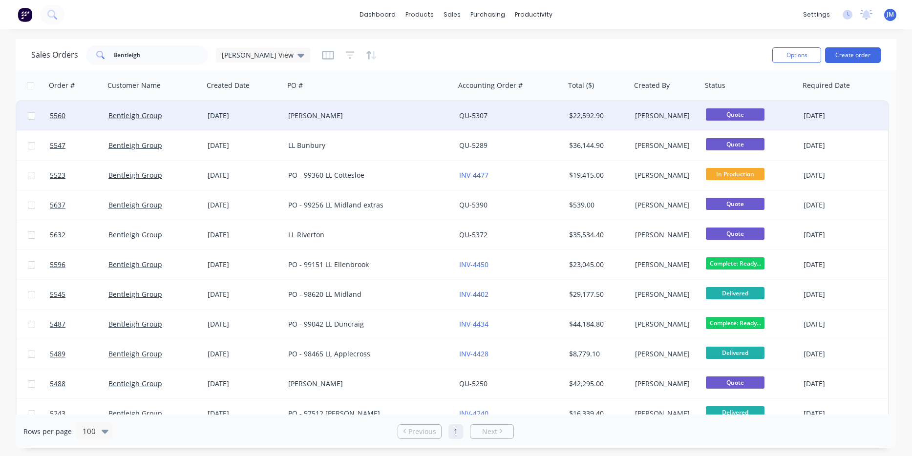
click at [304, 119] on div "[PERSON_NAME]" at bounding box center [365, 116] width 155 height 10
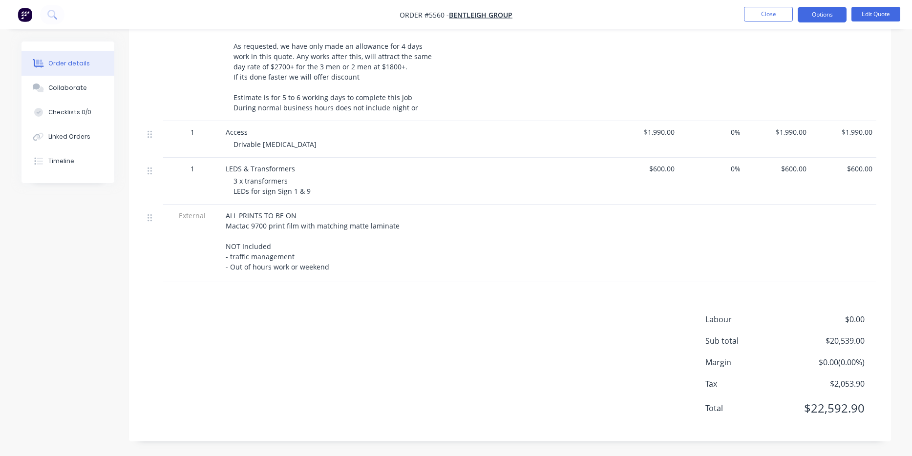
scroll to position [1207, 0]
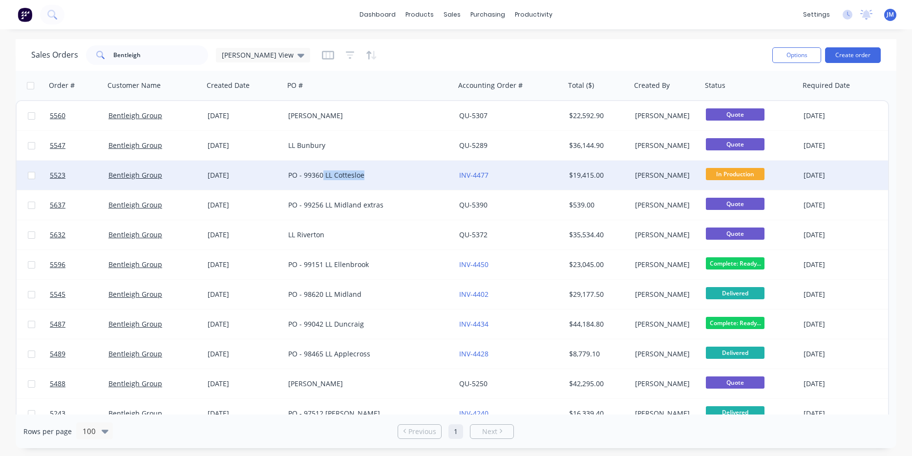
click at [322, 179] on div "PO - 99360 LL Cottesloe" at bounding box center [365, 175] width 155 height 10
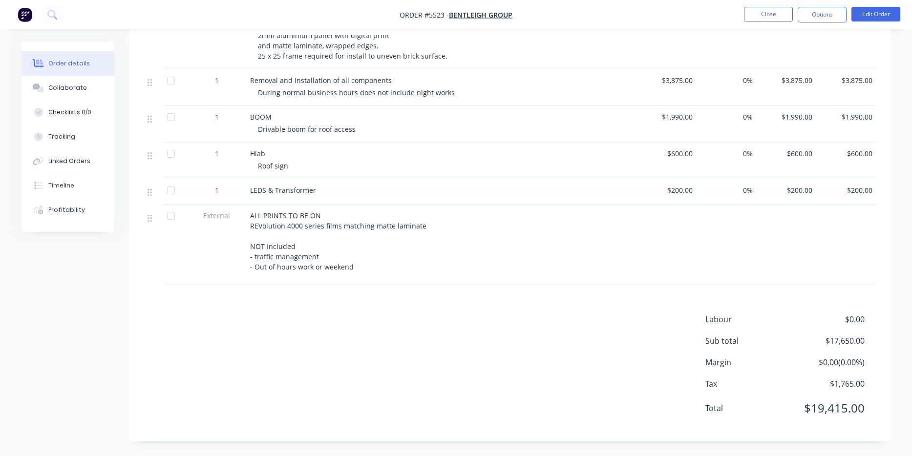
scroll to position [1176, 0]
drag, startPoint x: 427, startPoint y: 226, endPoint x: 246, endPoint y: 226, distance: 180.7
click at [246, 225] on div "ALL PRINTS TO BE ON REVolution 4000 series films matching matte laminate NOT In…" at bounding box center [441, 244] width 391 height 78
copy span "REVolution 4000 series films matching matte laminate"
